Goal: Task Accomplishment & Management: Manage account settings

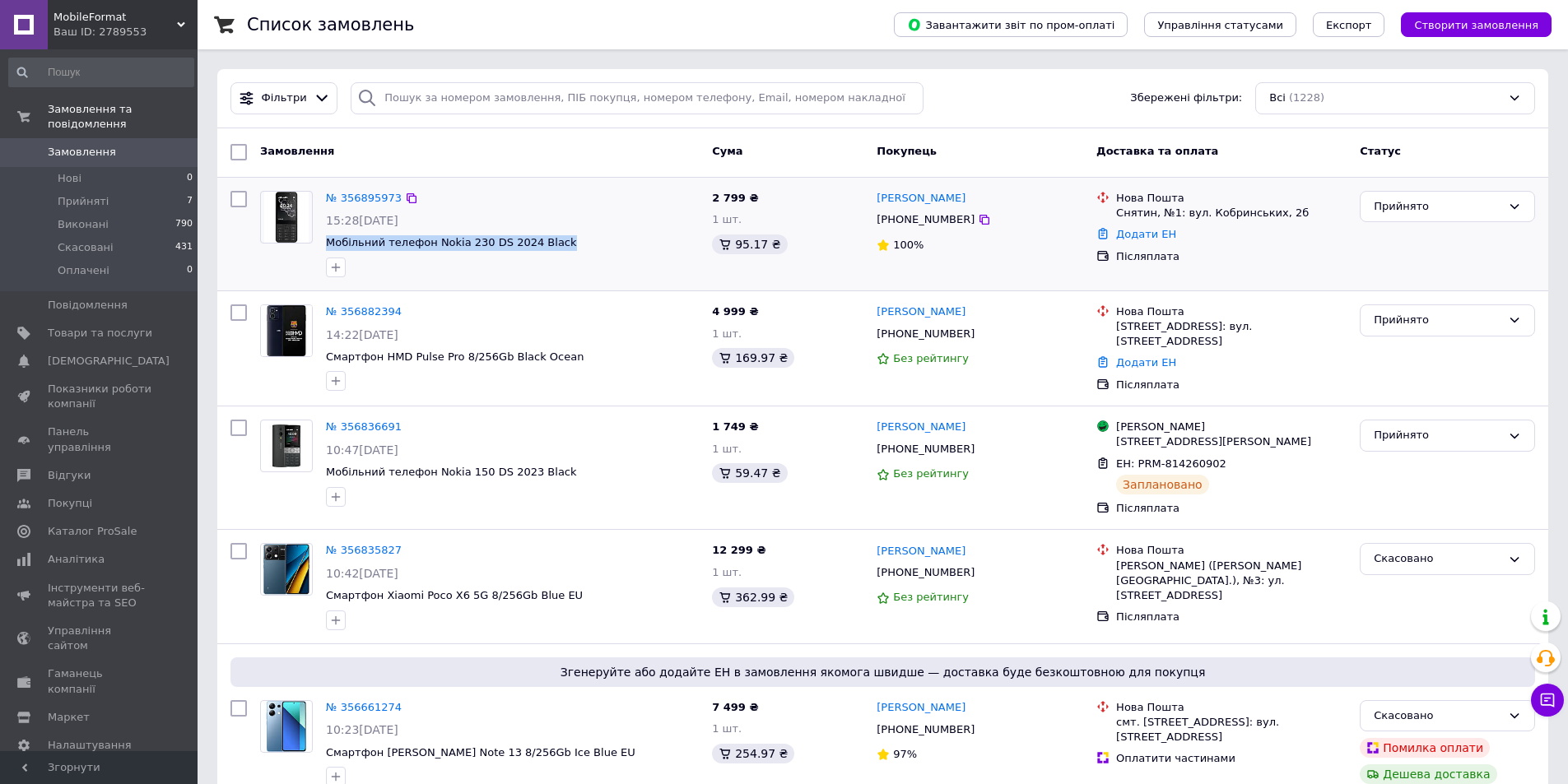
drag, startPoint x: 556, startPoint y: 239, endPoint x: 325, endPoint y: 237, distance: 231.0
click at [325, 237] on div "№ 356895973 15:28[DATE] Мобільний телефон Nokia 230 DS 2024 Black" at bounding box center [512, 234] width 386 height 99
copy span "Мобільний телефон Nokia 230 DS 2024 Black"
click at [594, 248] on span "Мобільний телефон Nokia 230 DS 2024 Black" at bounding box center [512, 243] width 373 height 16
click at [359, 195] on link "№ 356895973" at bounding box center [364, 198] width 76 height 13
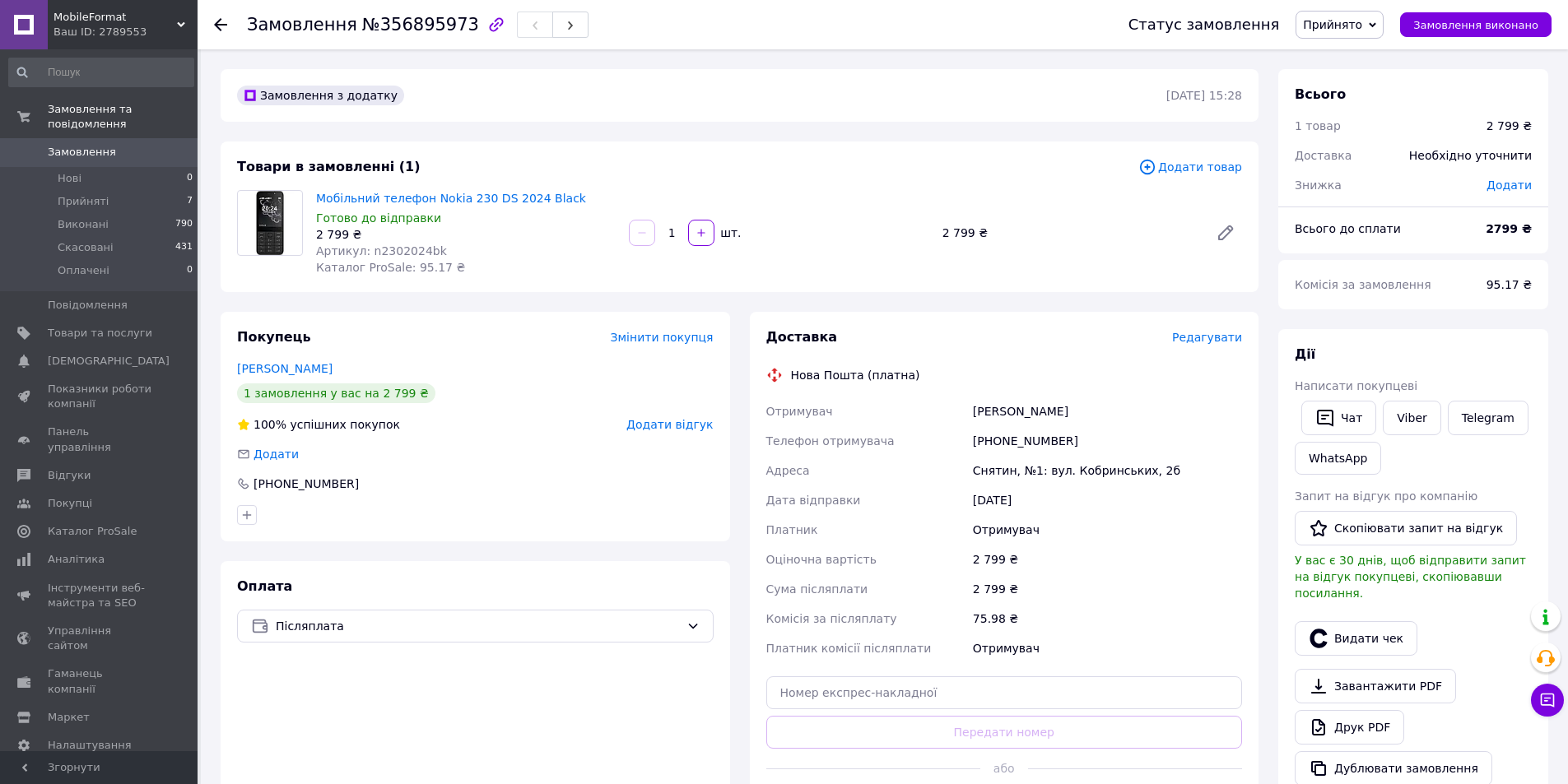
click at [222, 19] on icon at bounding box center [221, 25] width 14 height 14
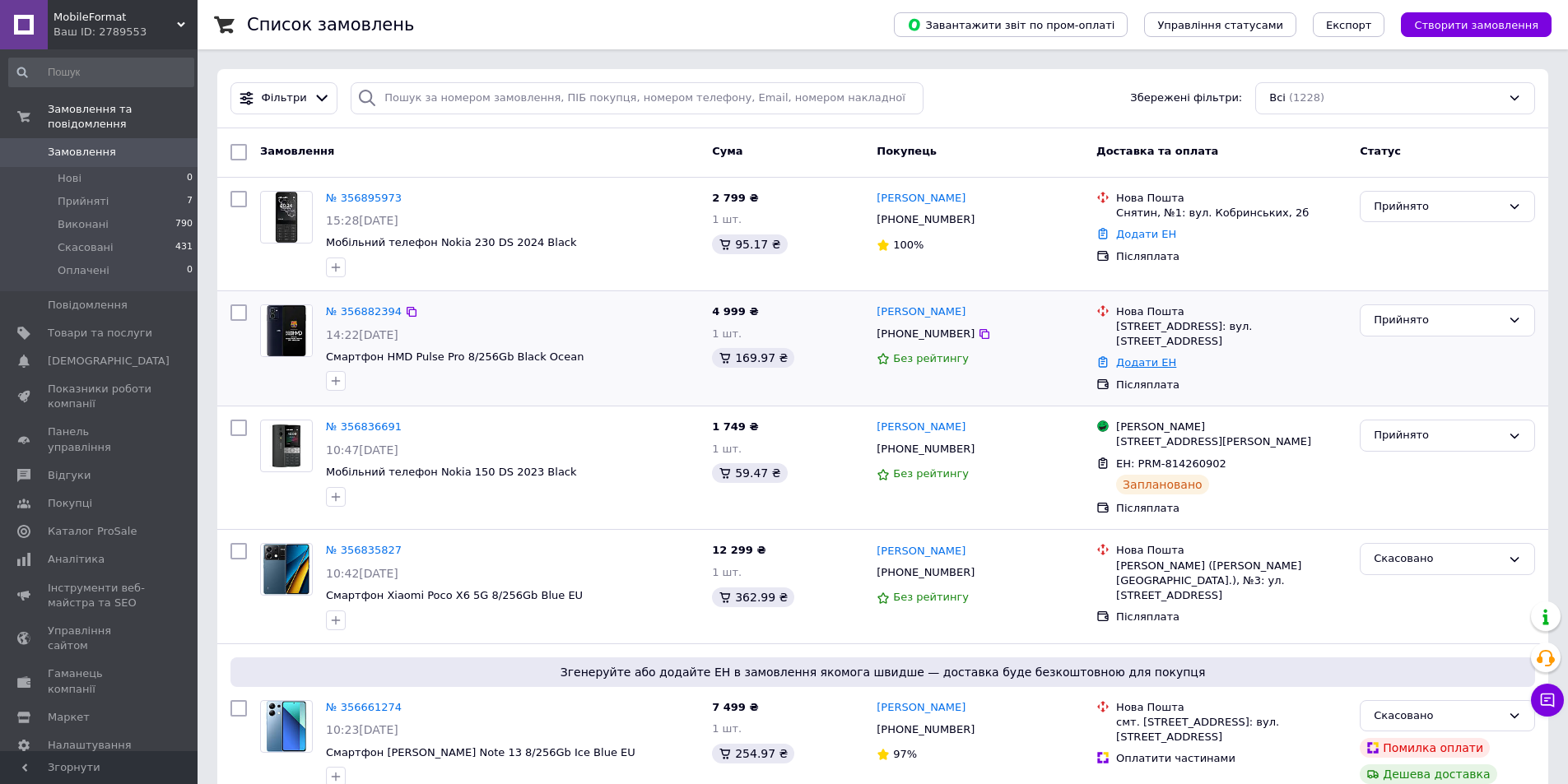
click at [1140, 356] on link "Додати ЕН" at bounding box center [1146, 362] width 60 height 13
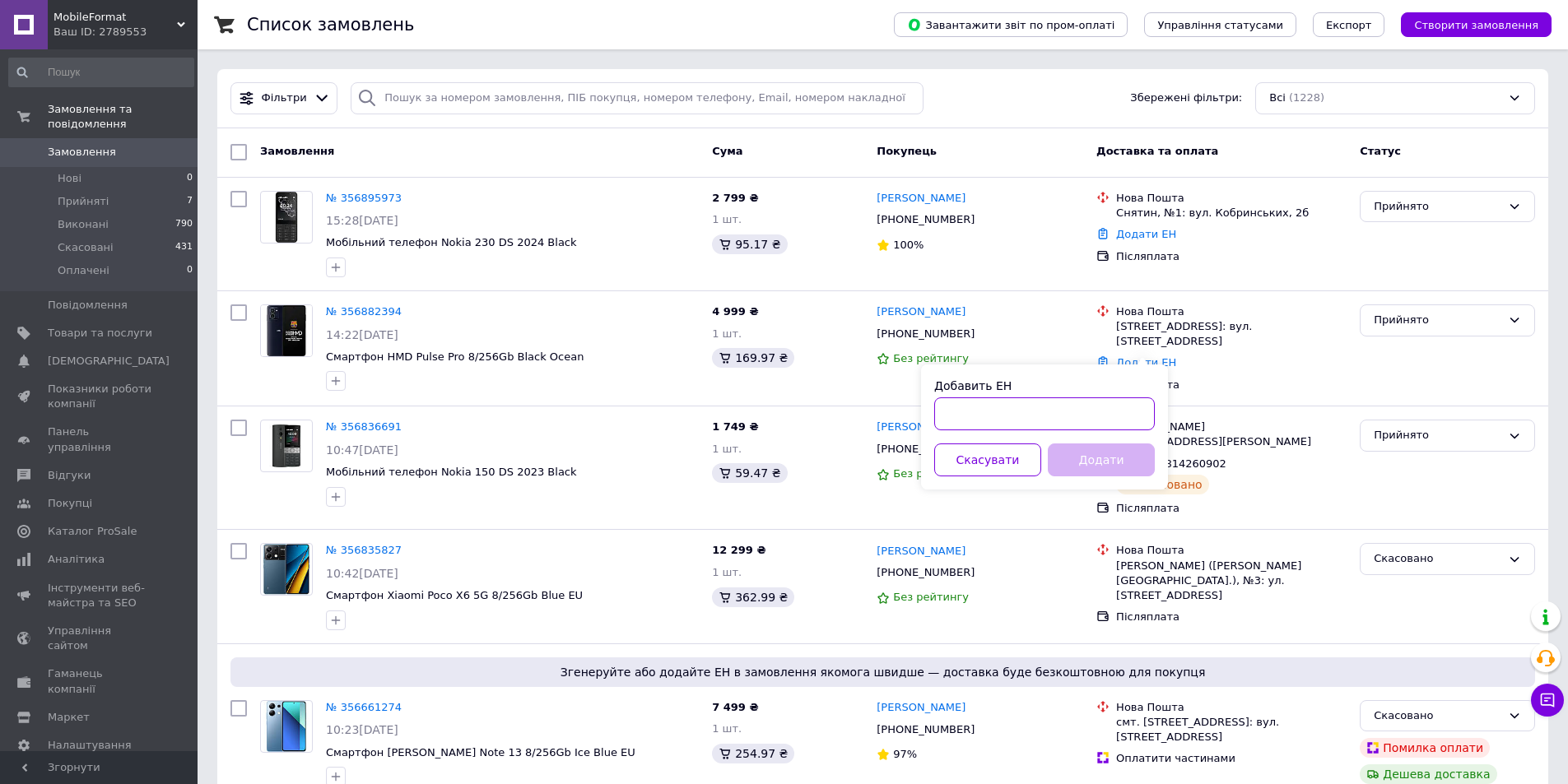
click at [962, 418] on input "Добавить ЕН" at bounding box center [1044, 414] width 221 height 33
type input "20451225144745"
click at [1099, 463] on button "Додати" at bounding box center [1101, 461] width 107 height 33
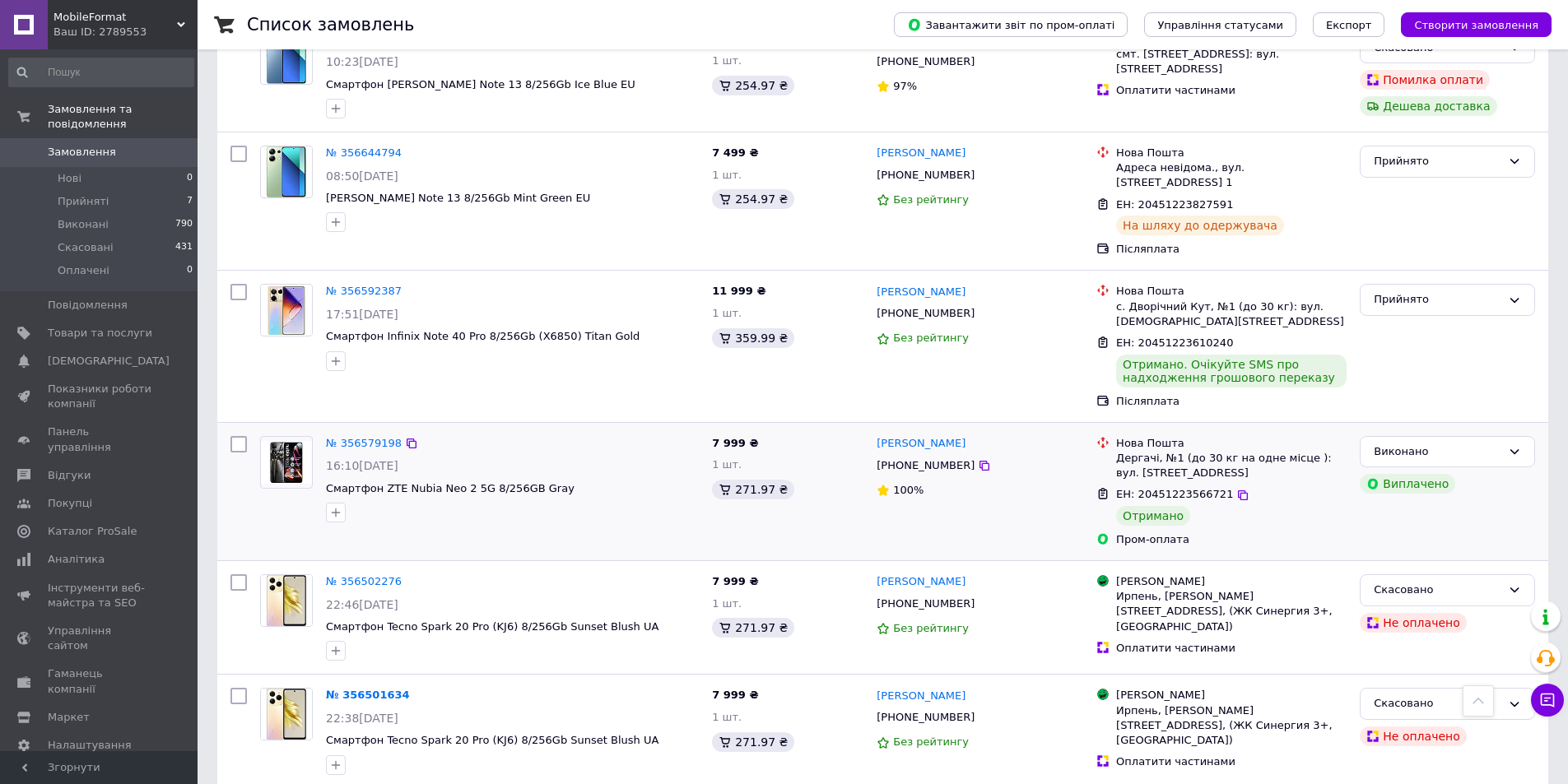
scroll to position [741, 0]
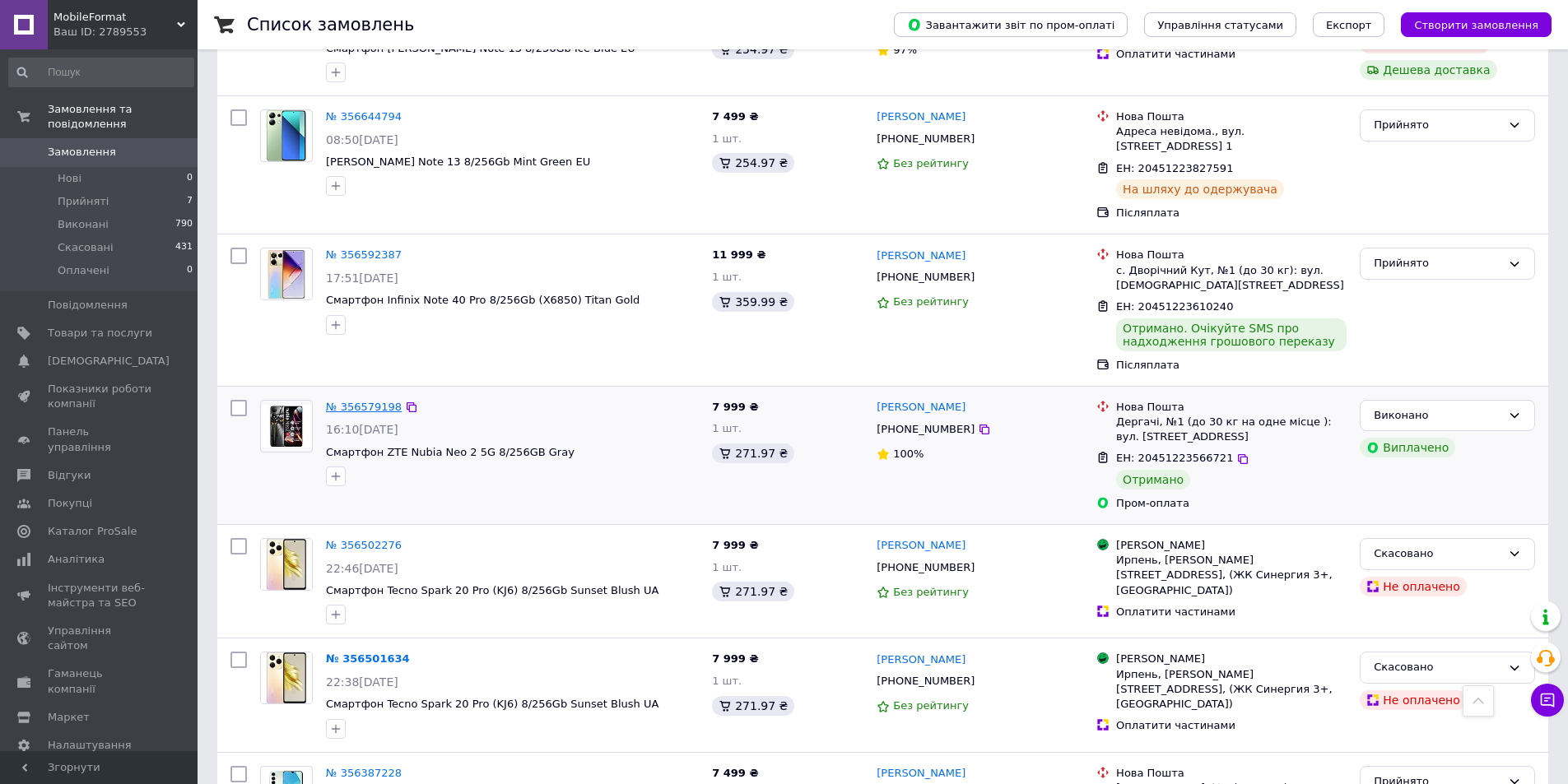
click at [358, 401] on link "№ 356579198" at bounding box center [364, 407] width 76 height 13
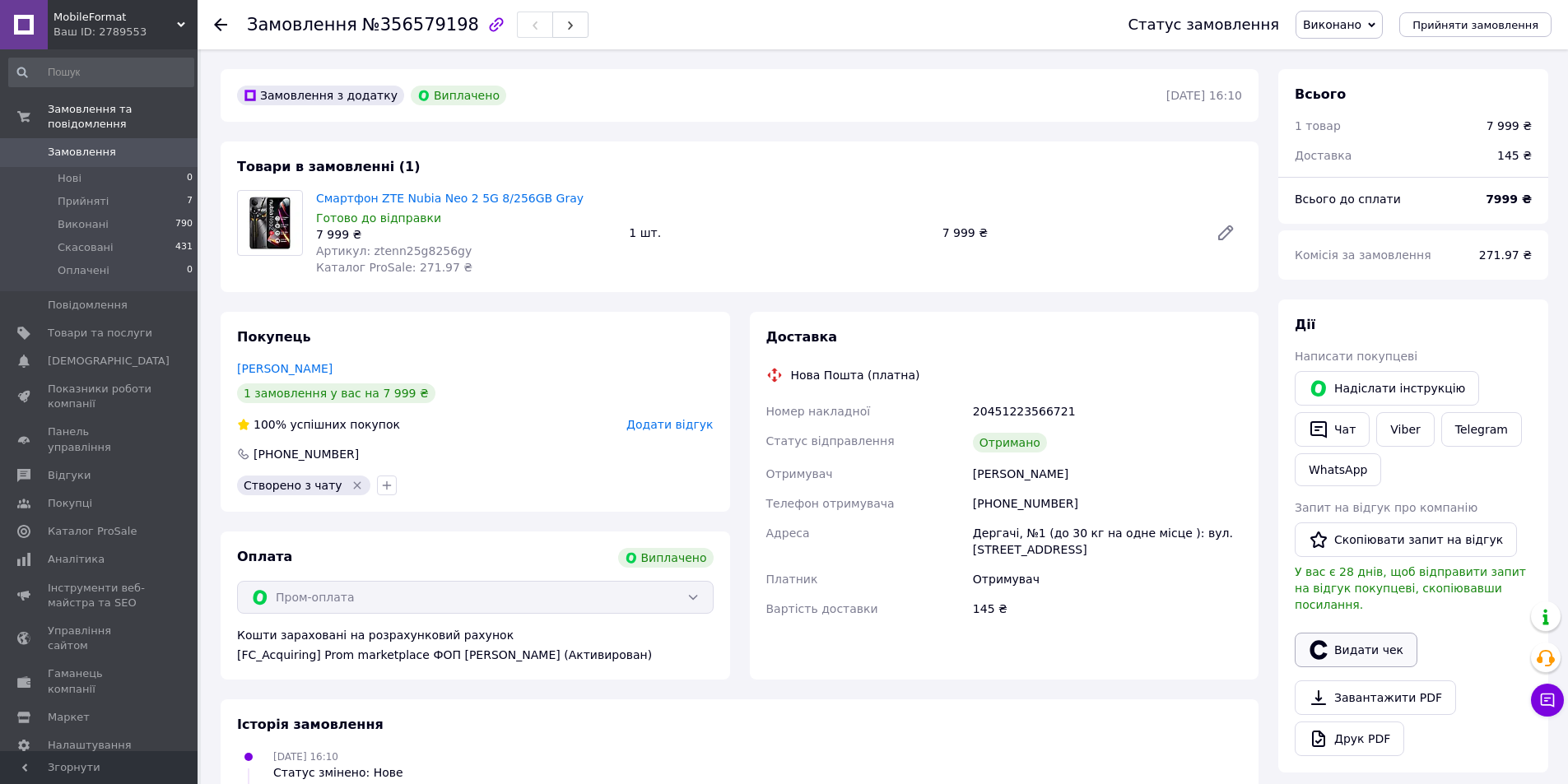
click at [1362, 633] on button "Видати чек" at bounding box center [1357, 650] width 123 height 34
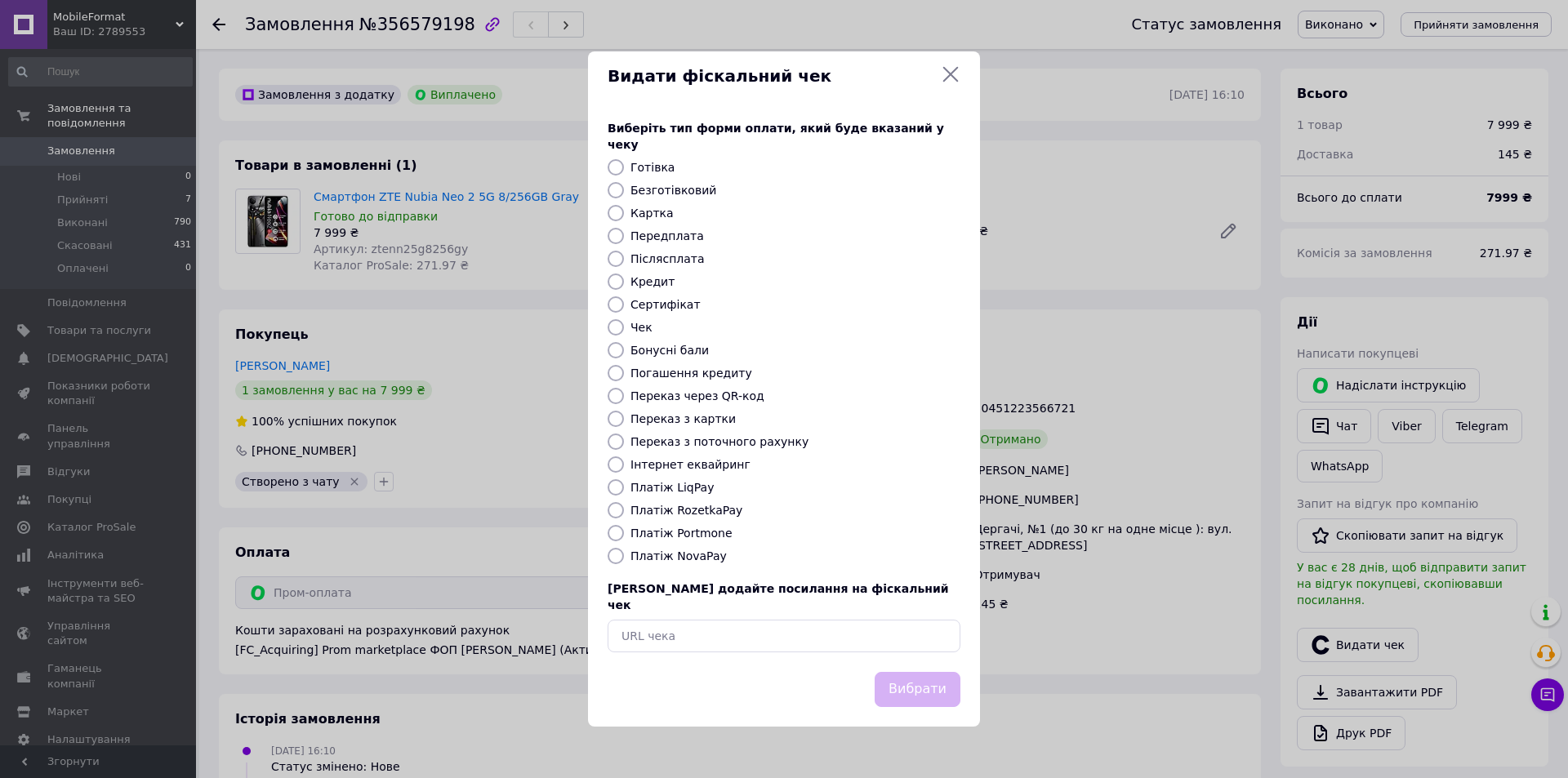
click at [953, 82] on icon at bounding box center [951, 74] width 15 height 15
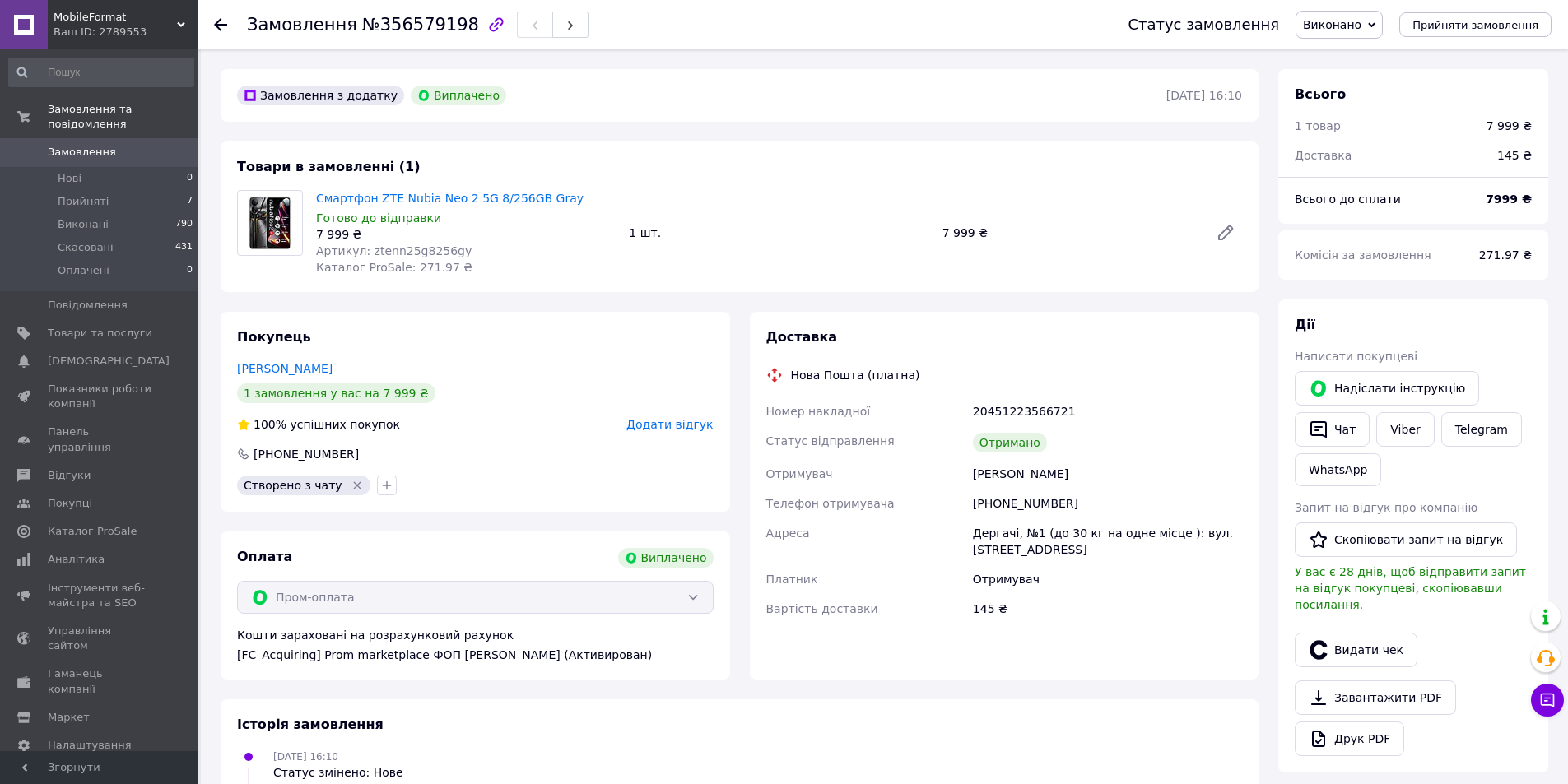
click at [226, 21] on icon at bounding box center [221, 25] width 14 height 14
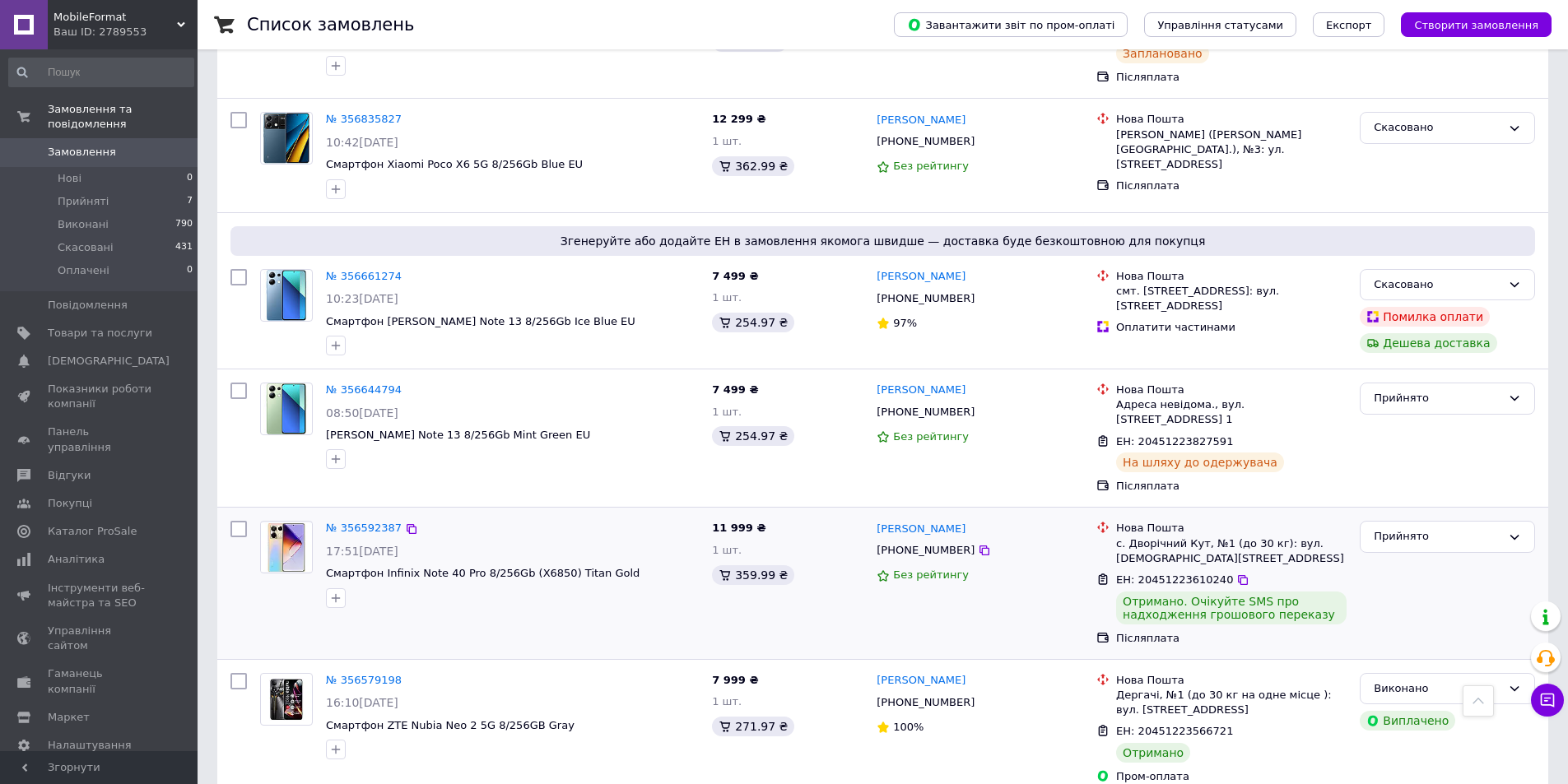
scroll to position [494, 0]
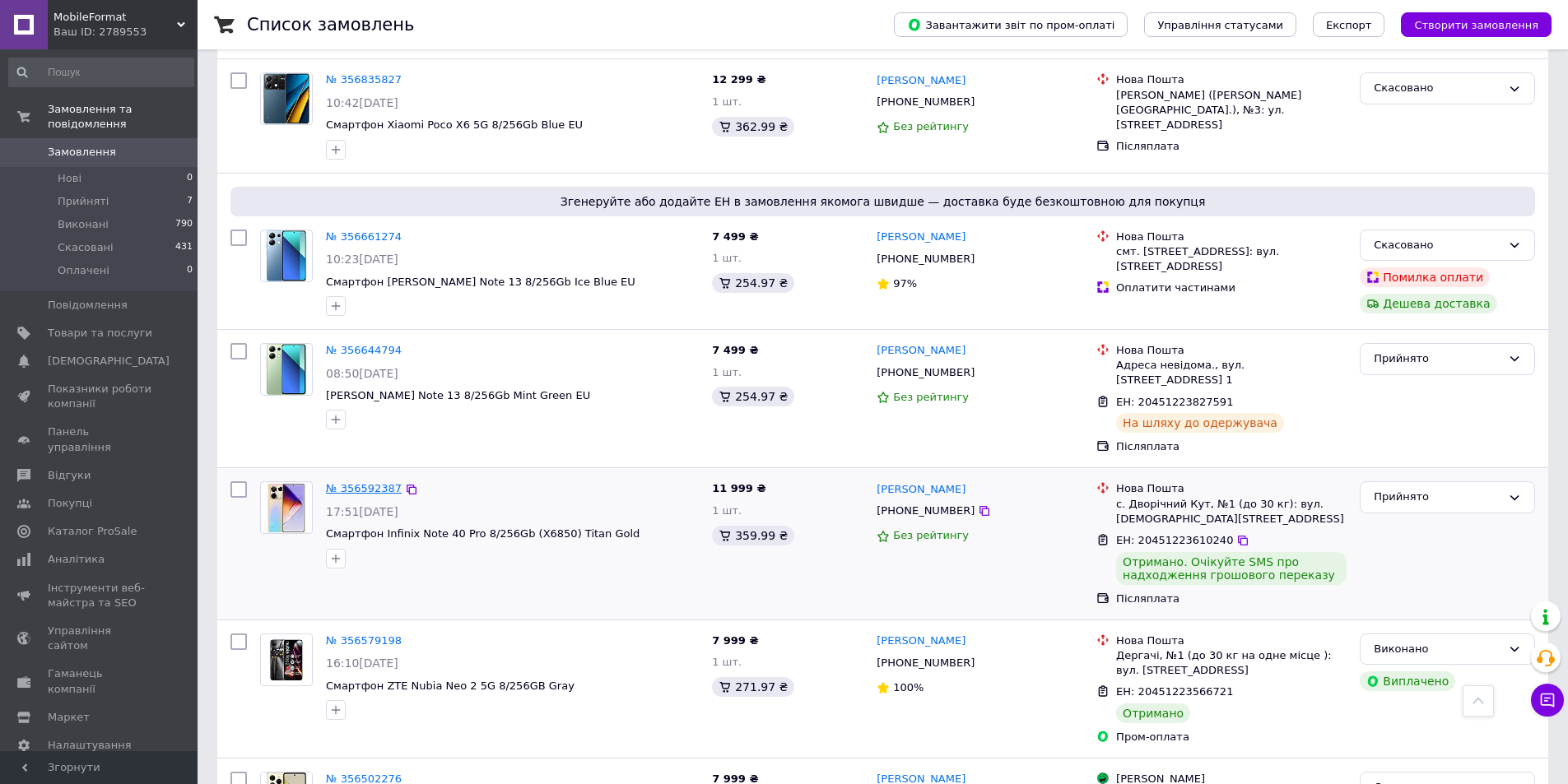
click at [357, 482] on link "№ 356592387" at bounding box center [364, 488] width 76 height 13
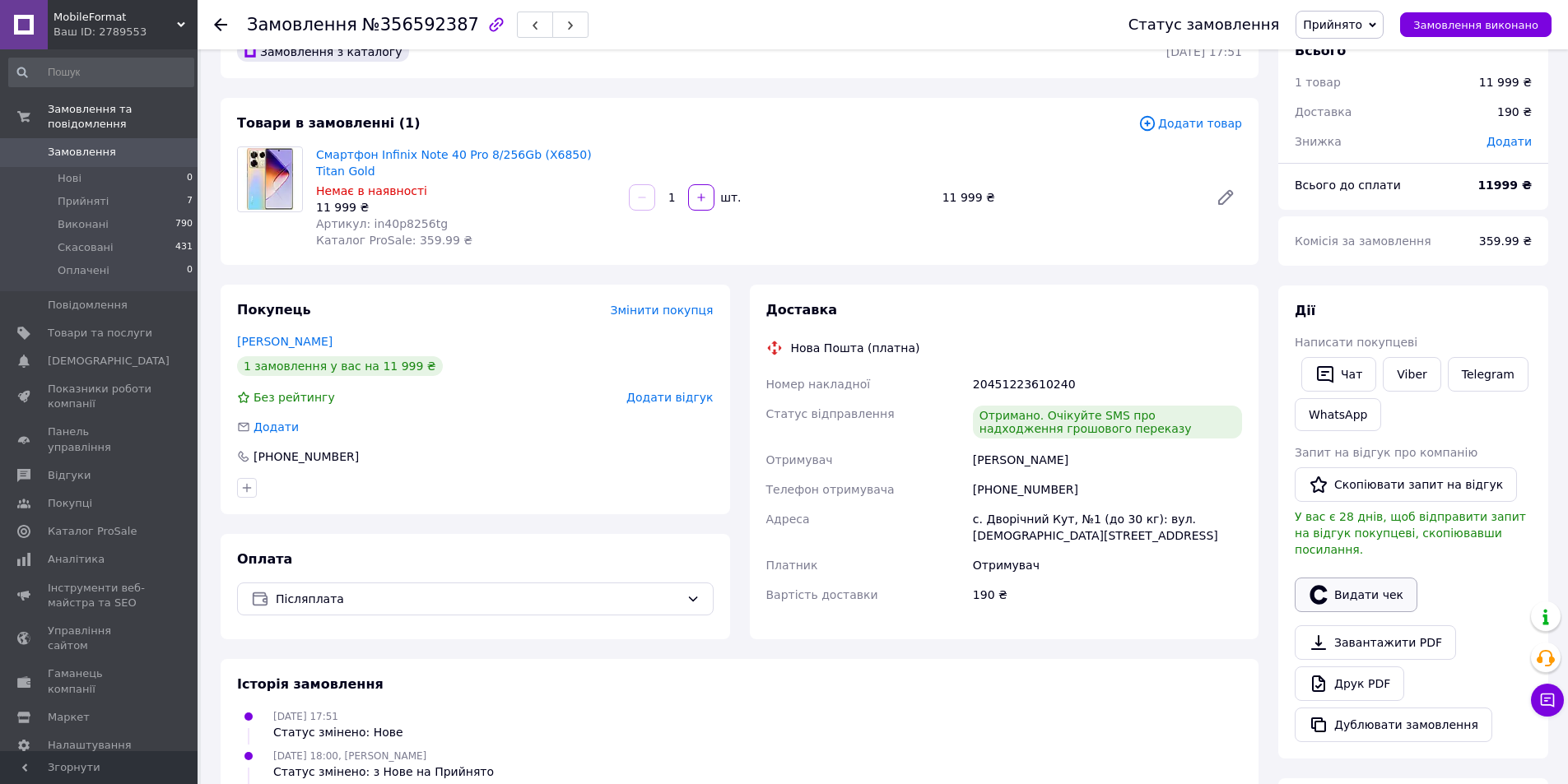
scroll to position [83, 0]
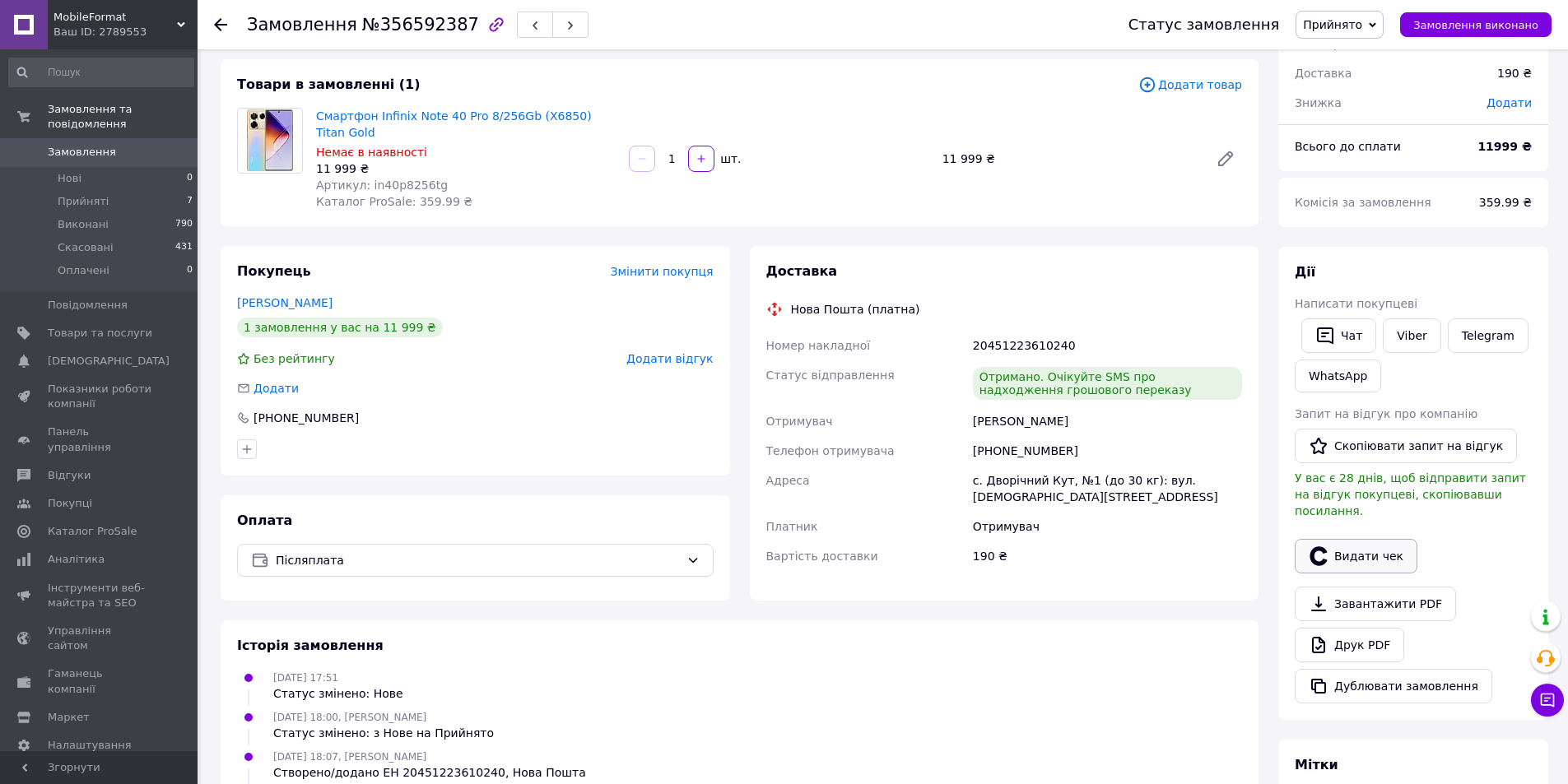
click at [1376, 541] on button "Видати чек" at bounding box center [1357, 556] width 123 height 34
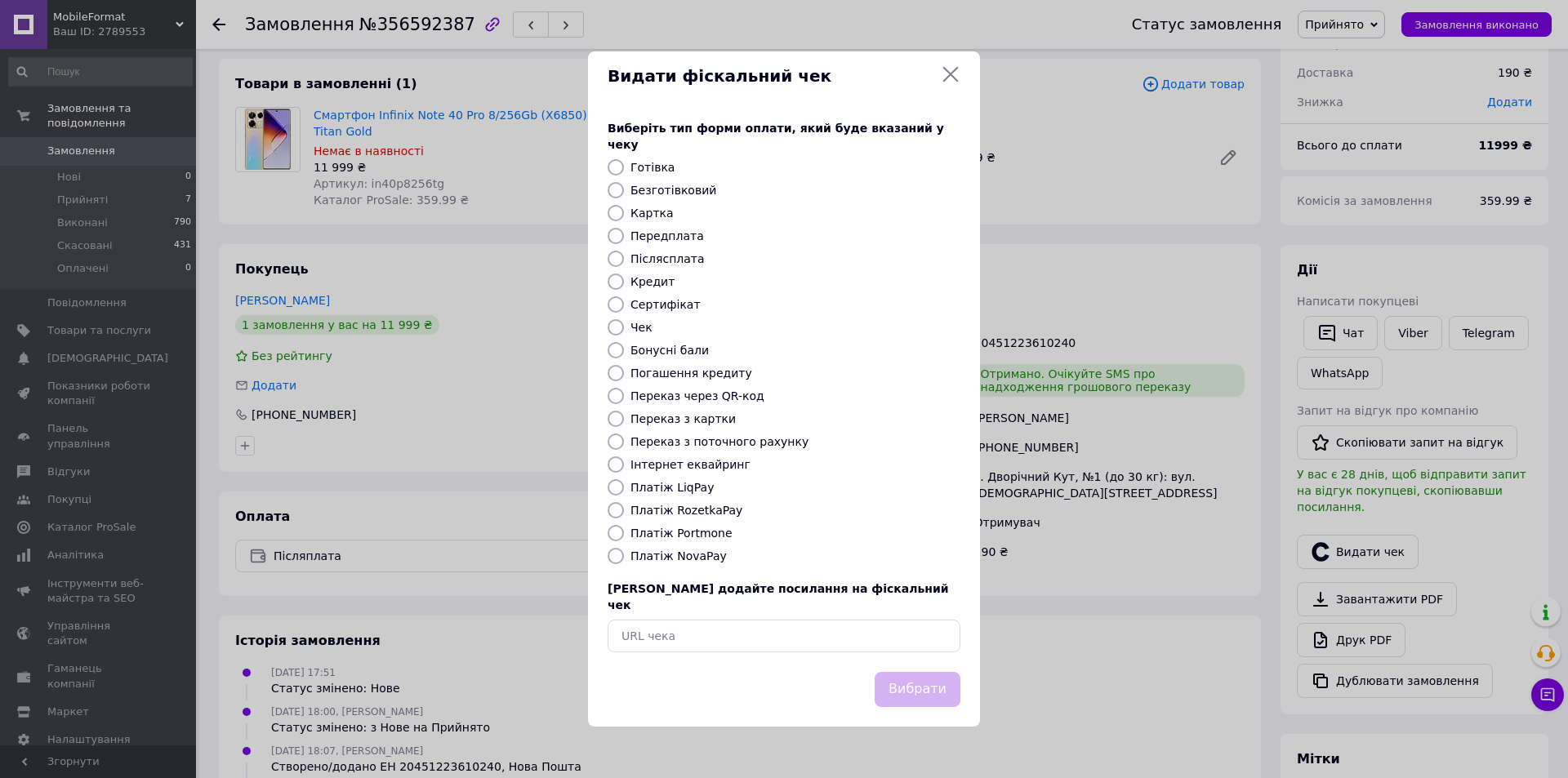
click at [610, 257] on input "Післясплата" at bounding box center [615, 258] width 16 height 16
radio input "true"
click at [918, 673] on button "Вибрати" at bounding box center [917, 690] width 86 height 35
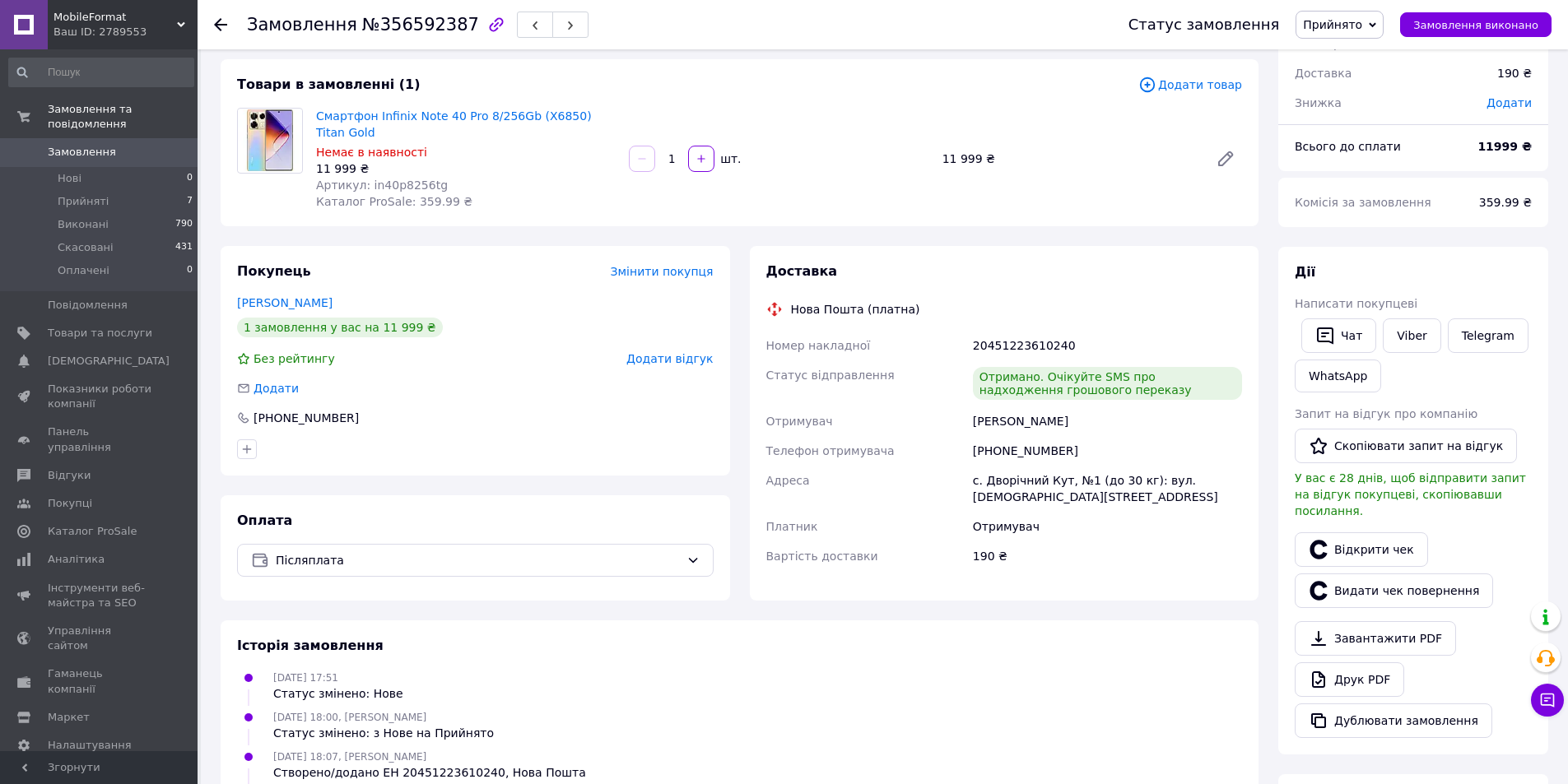
click at [219, 24] on use at bounding box center [221, 25] width 14 height 14
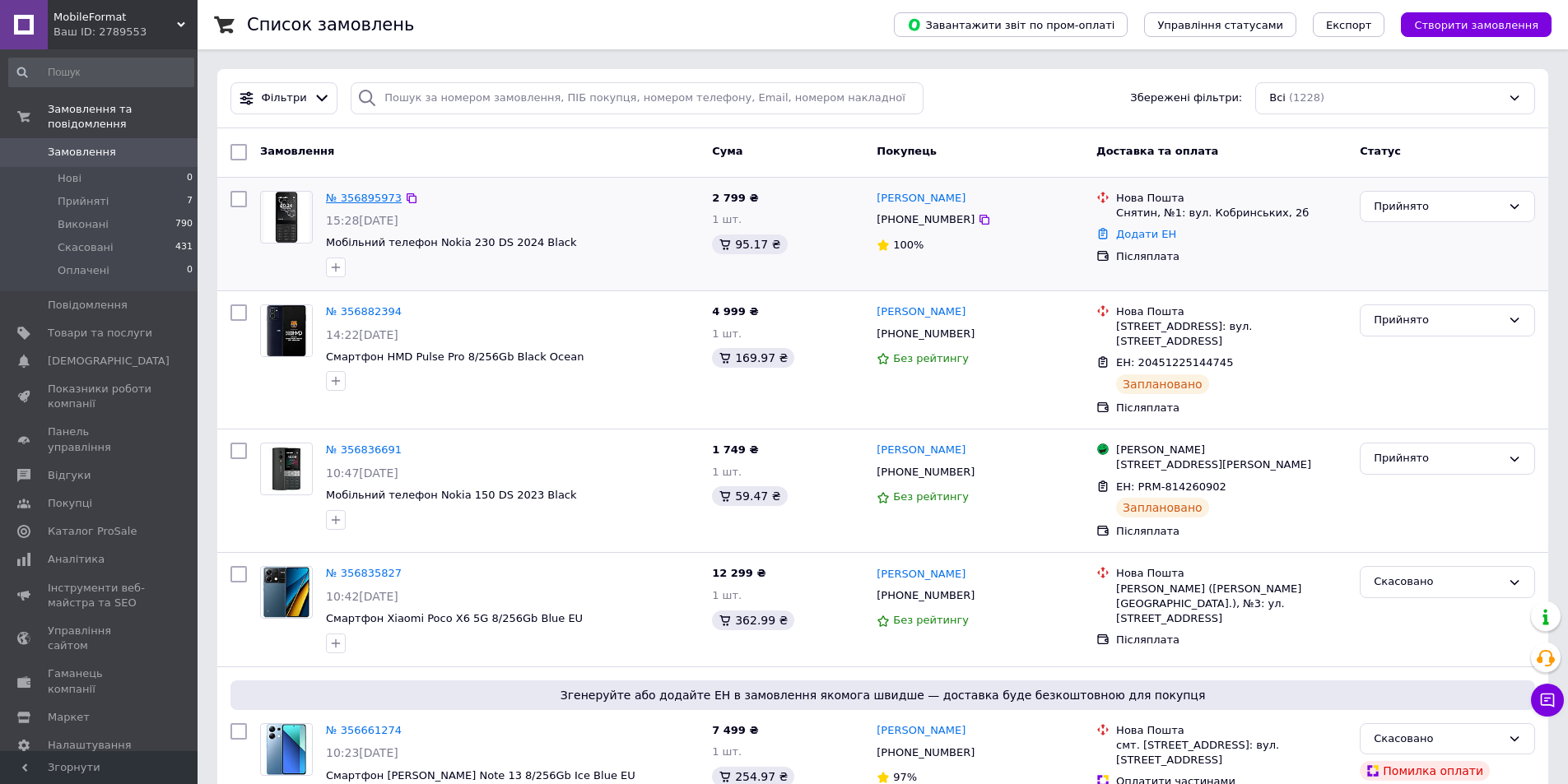
click at [361, 197] on link "№ 356895973" at bounding box center [364, 198] width 76 height 13
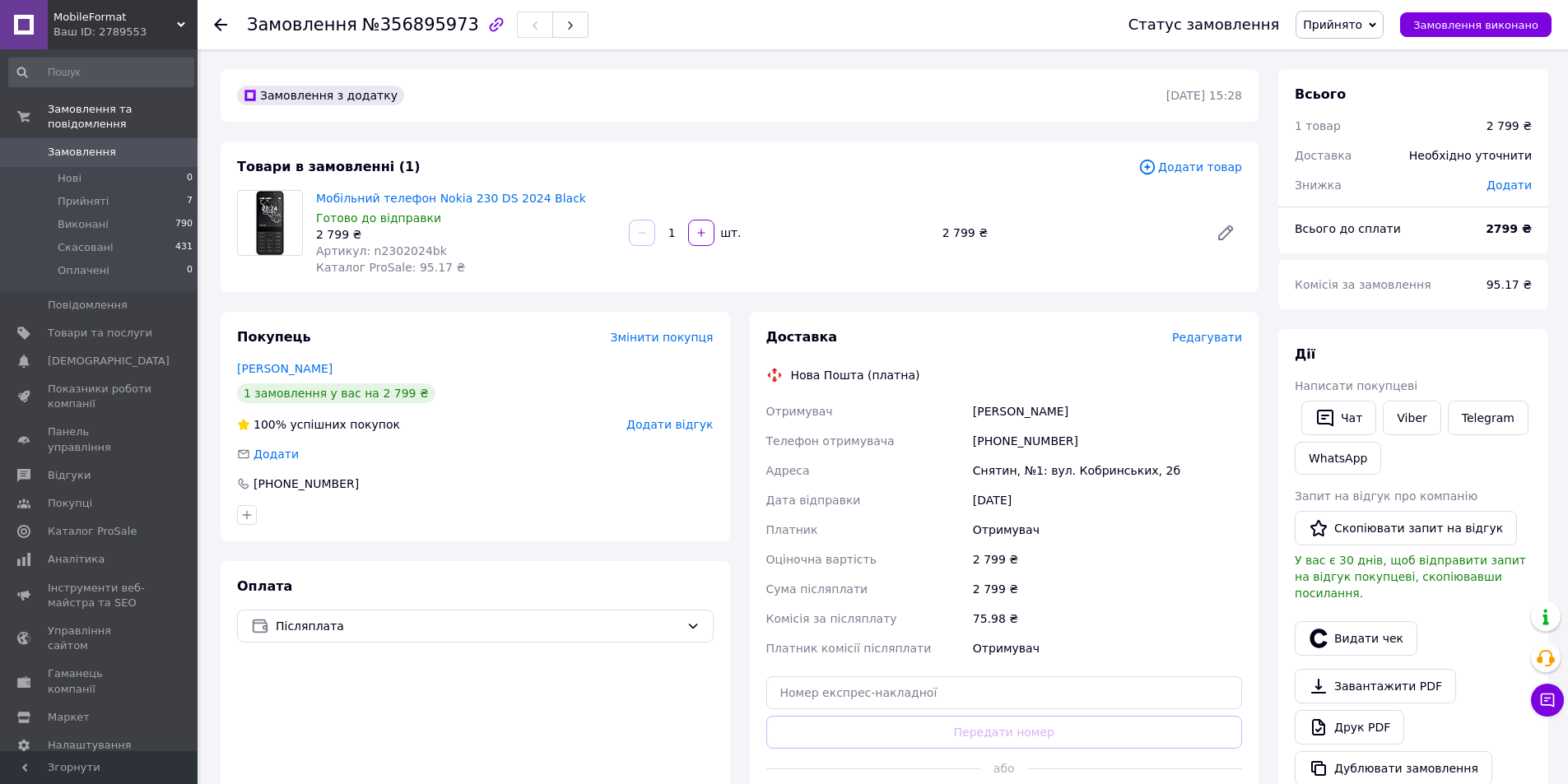
click at [221, 22] on icon at bounding box center [221, 25] width 14 height 14
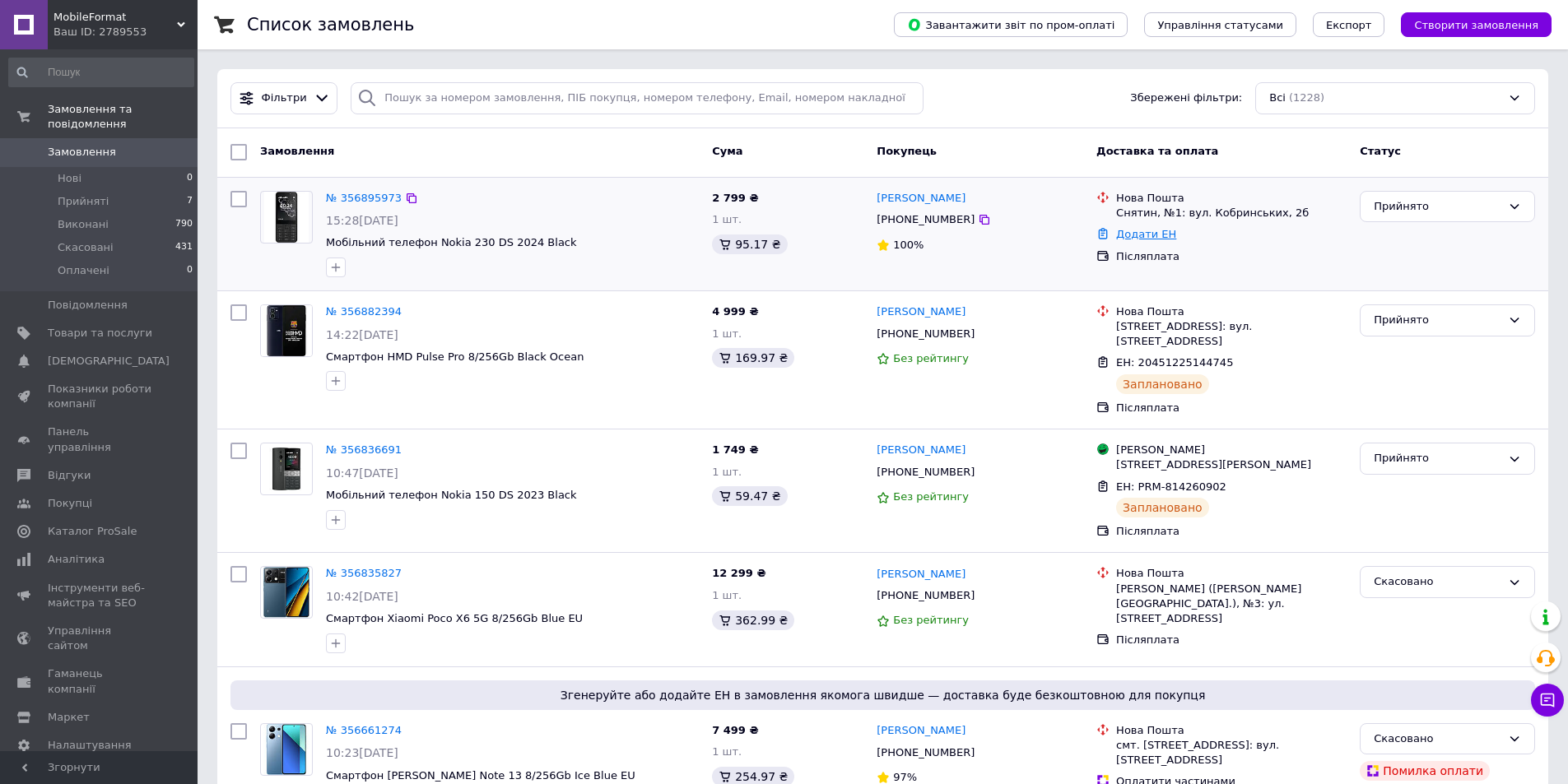
click at [1145, 239] on link "Додати ЕН" at bounding box center [1146, 234] width 60 height 13
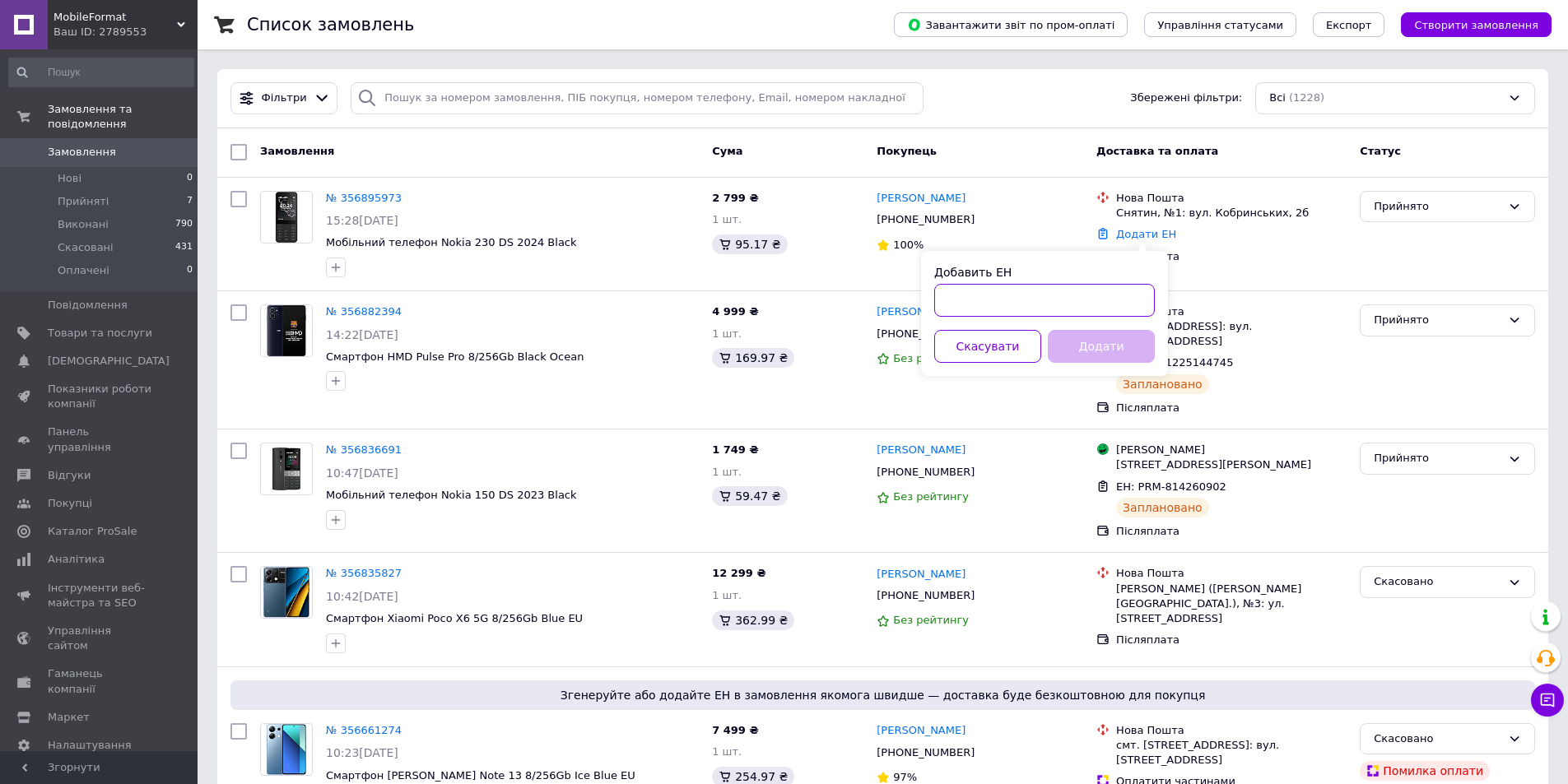
click at [1092, 307] on input "Добавить ЕН" at bounding box center [1044, 301] width 221 height 33
type input "20451225212468"
click at [1108, 354] on button "Додати" at bounding box center [1101, 347] width 107 height 33
